Goal: Transaction & Acquisition: Subscribe to service/newsletter

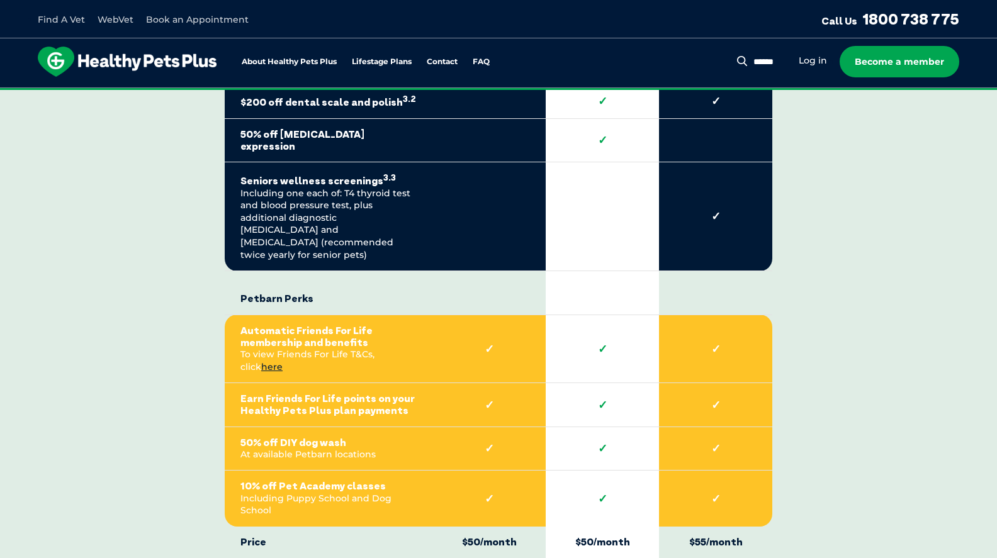
scroll to position [2704, 0]
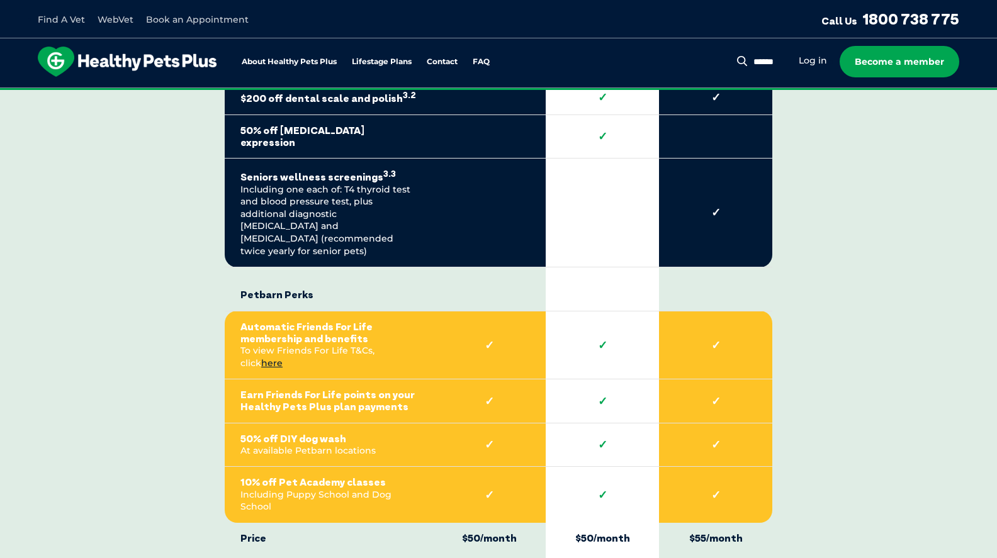
click at [602, 467] on td "✓" at bounding box center [602, 495] width 113 height 56
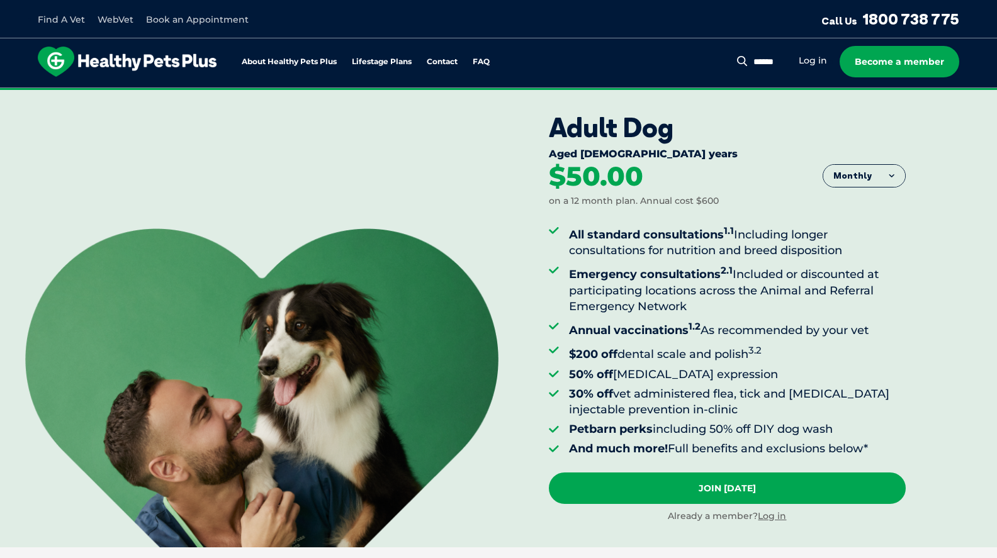
scroll to position [0, 0]
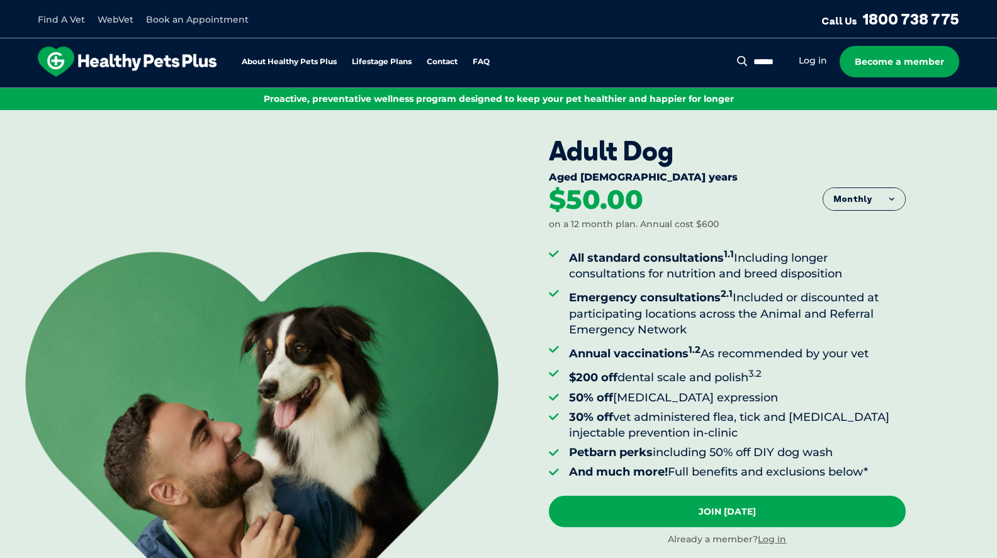
click at [889, 199] on button "Monthly" at bounding box center [864, 199] width 82 height 23
click at [856, 289] on li "Yearly" at bounding box center [864, 296] width 82 height 31
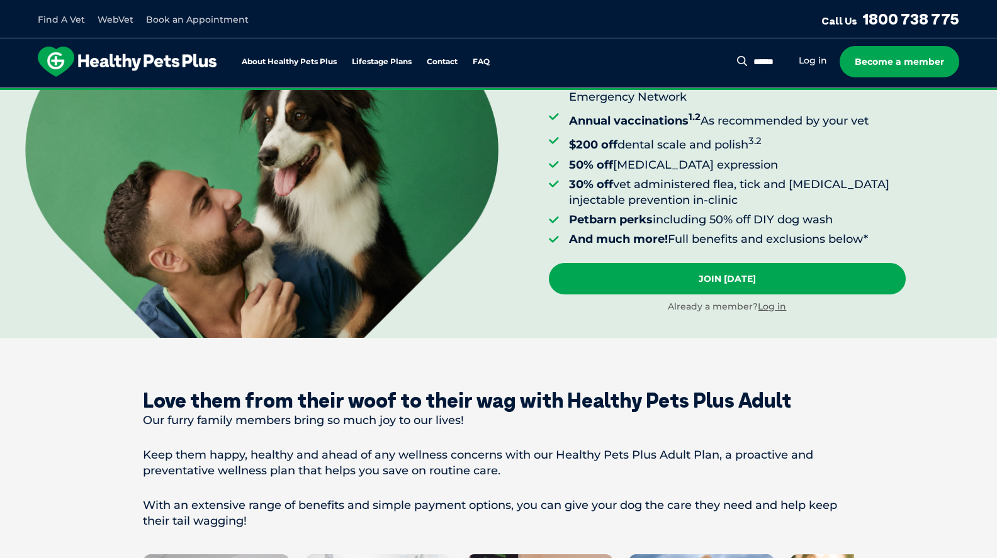
scroll to position [281, 0]
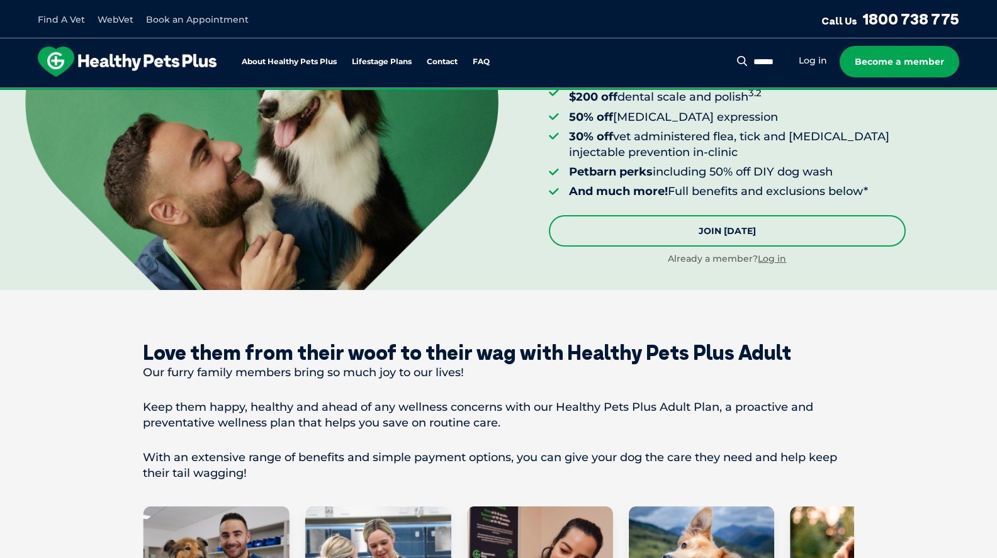
click at [783, 222] on link "Join Today" at bounding box center [727, 230] width 357 height 31
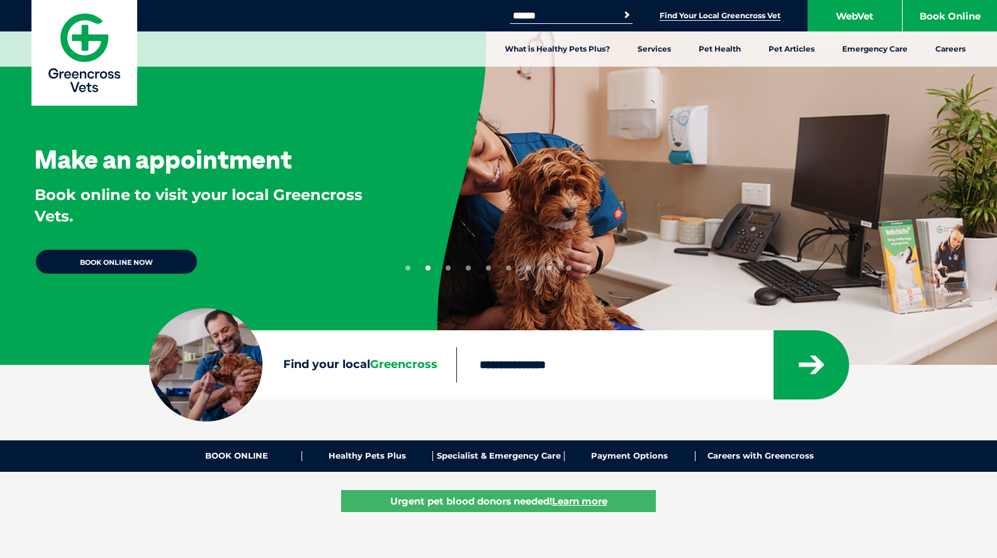
click at [704, 15] on link "Find Your Local Greencross Vet" at bounding box center [720, 16] width 121 height 10
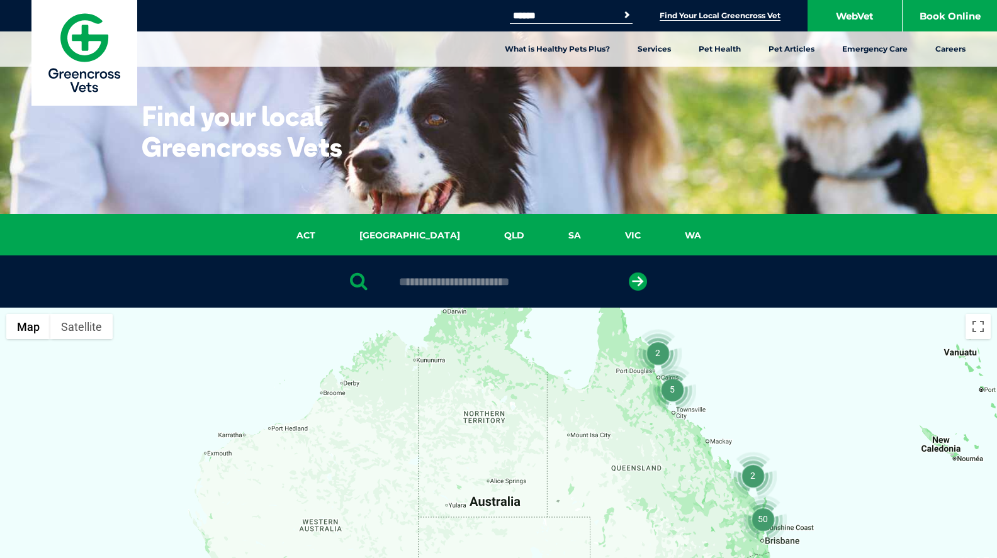
click at [493, 283] on input "text" at bounding box center [498, 282] width 211 height 13
type input "****"
click at [643, 281] on icon "submit" at bounding box center [638, 282] width 18 height 18
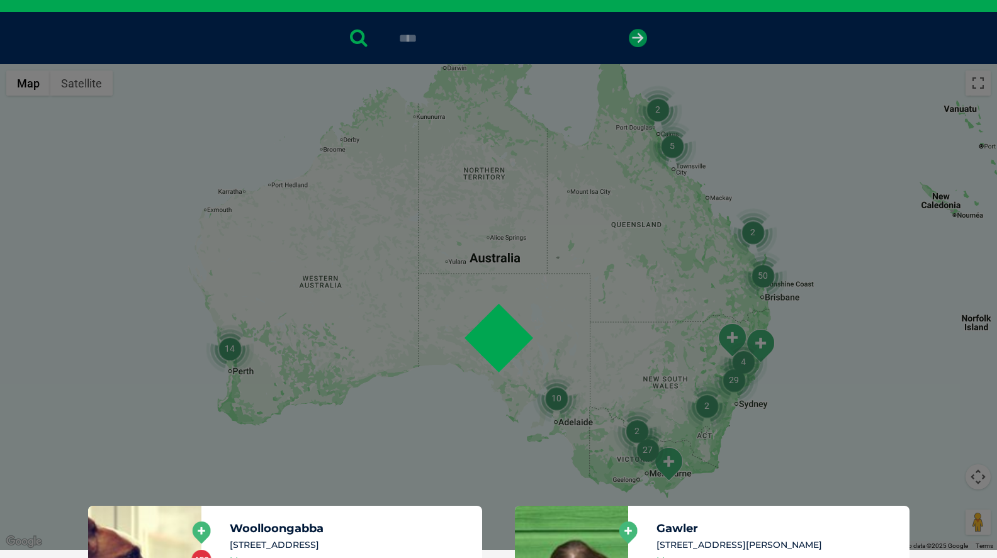
scroll to position [244, 0]
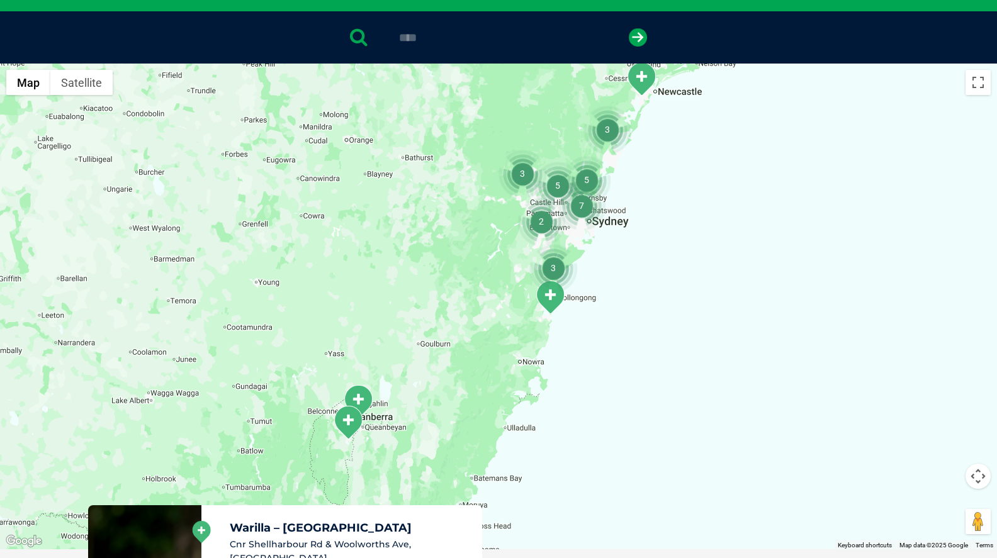
drag, startPoint x: 478, startPoint y: 425, endPoint x: 494, endPoint y: 367, distance: 60.2
click at [494, 367] on div at bounding box center [498, 307] width 997 height 486
click at [290, 526] on h5 "Warilla – [GEOGRAPHIC_DATA]" at bounding box center [351, 527] width 242 height 11
click at [201, 530] on icon at bounding box center [201, 532] width 18 height 22
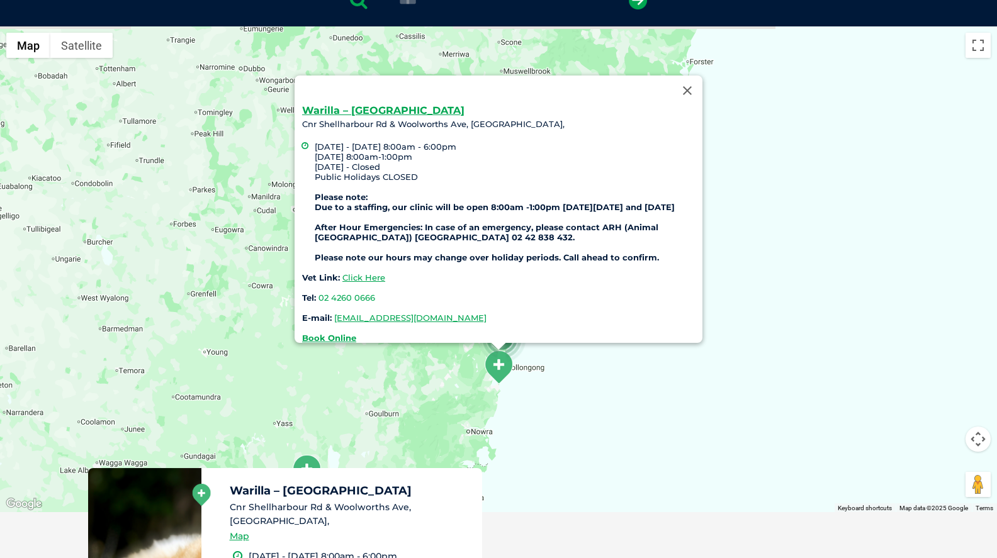
scroll to position [288, 0]
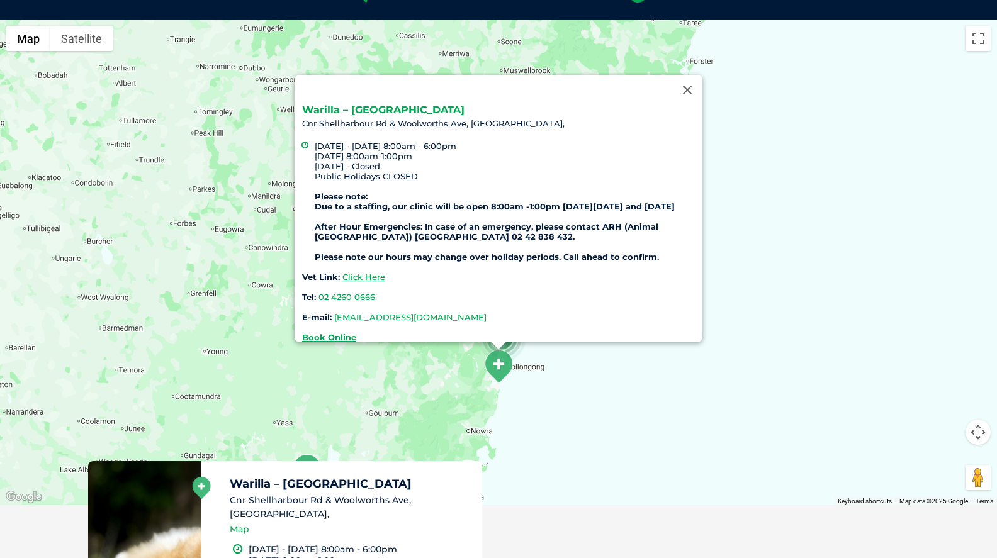
click at [407, 312] on link "[EMAIL_ADDRESS][DOMAIN_NAME]" at bounding box center [410, 317] width 152 height 10
